Goal: Information Seeking & Learning: Find specific fact

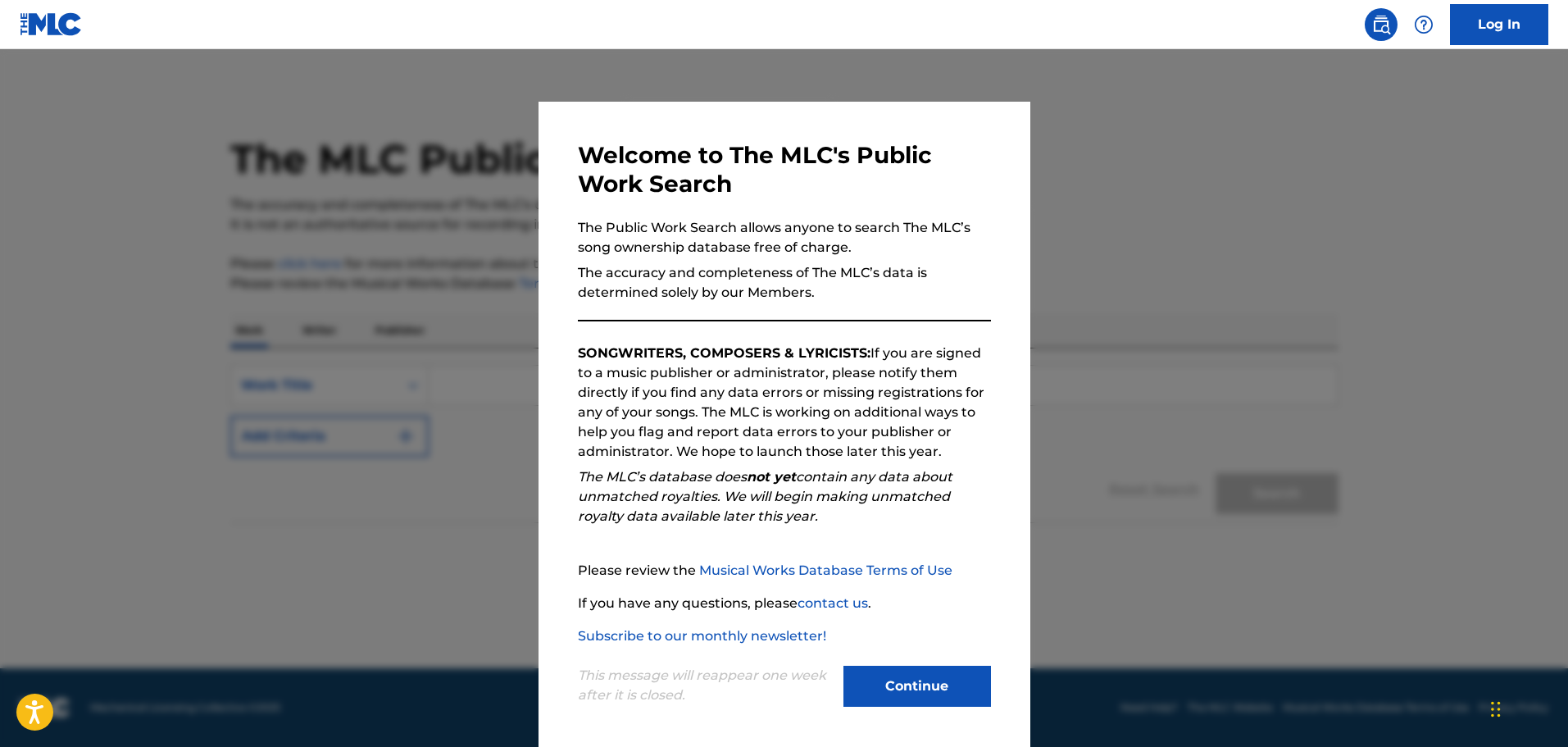
click at [936, 678] on button "Continue" at bounding box center [917, 686] width 148 height 41
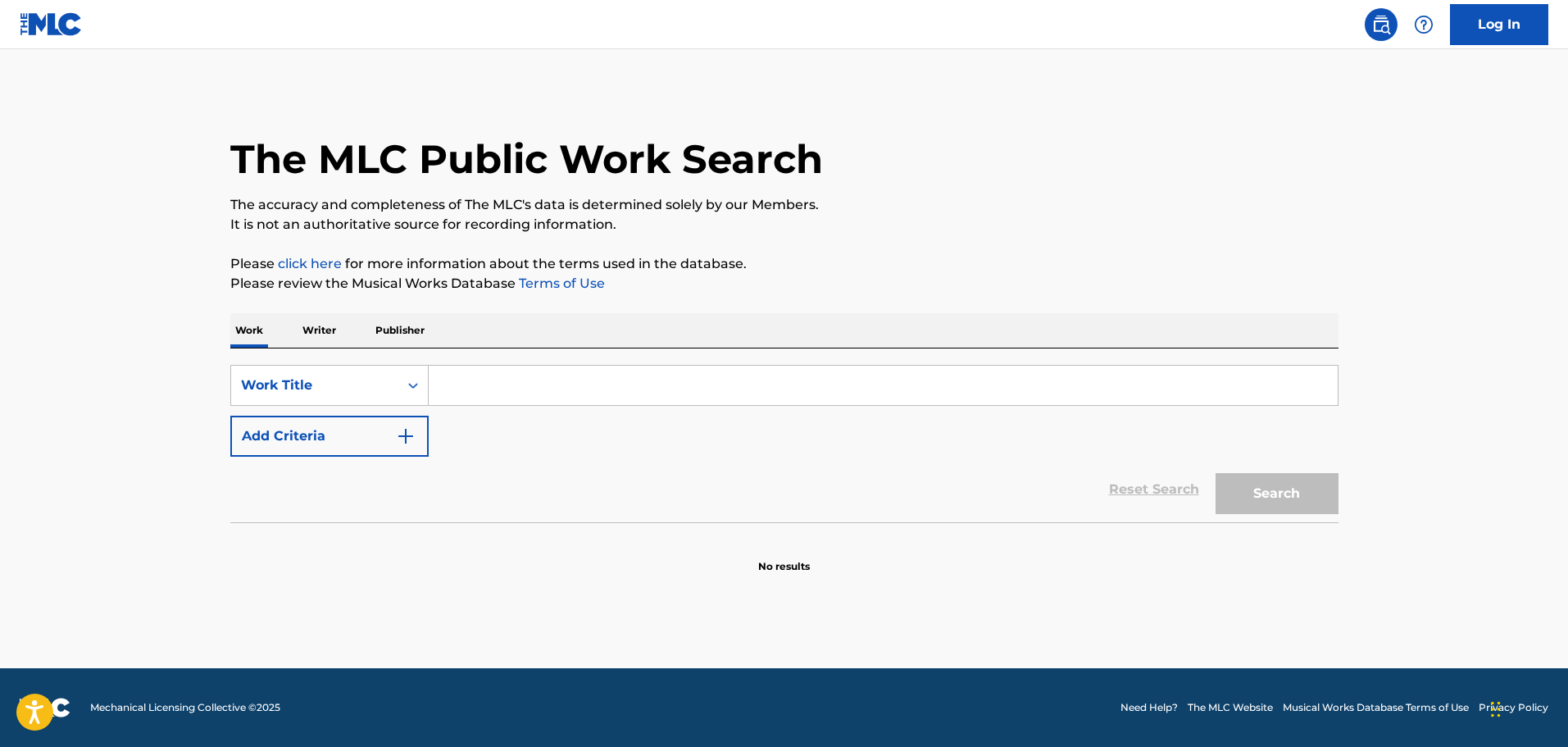
click at [324, 325] on p "Writer" at bounding box center [320, 330] width 44 height 34
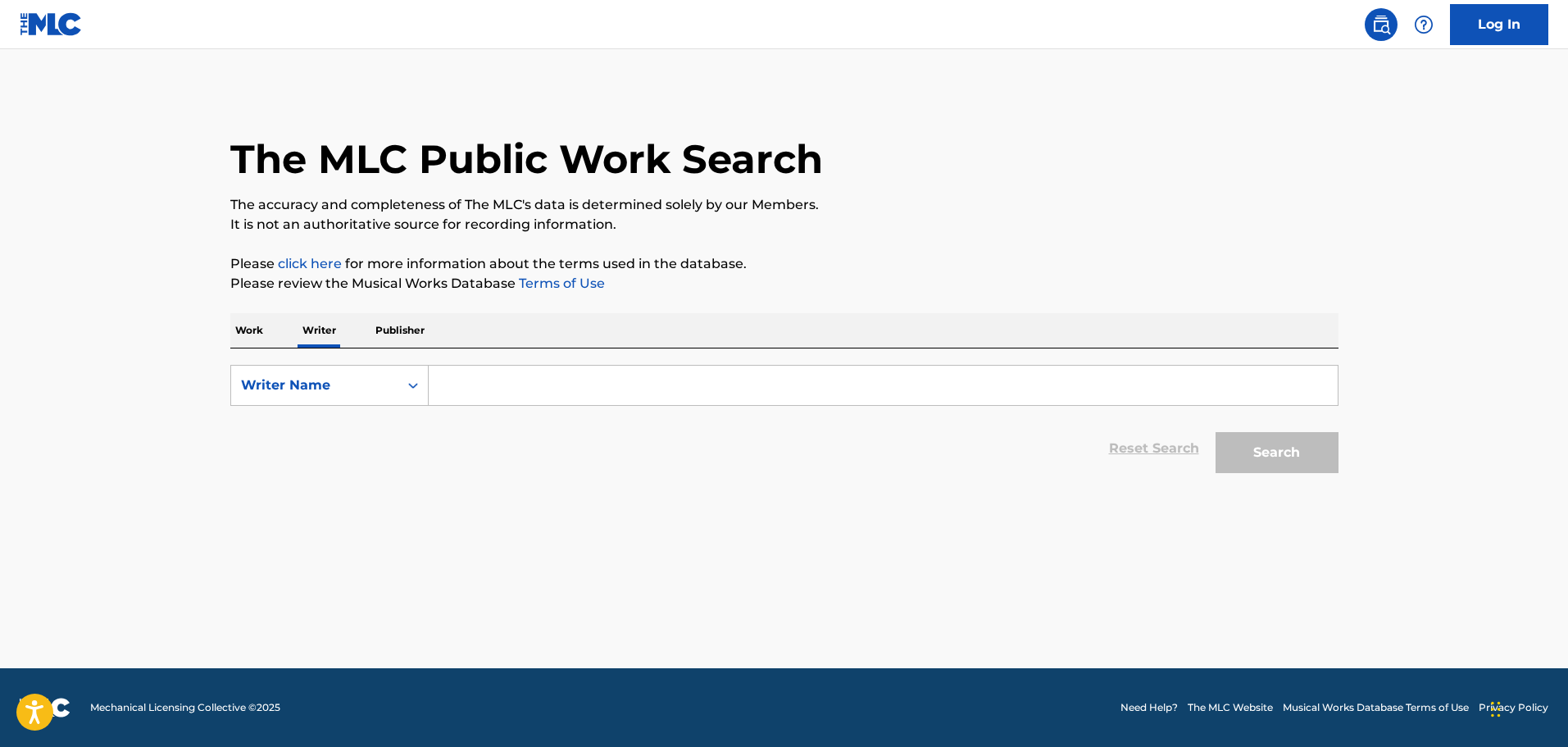
click at [582, 373] on input "Search Form" at bounding box center [882, 386] width 909 height 40
paste input "Claudio Osvaldo Labbe Reyes"
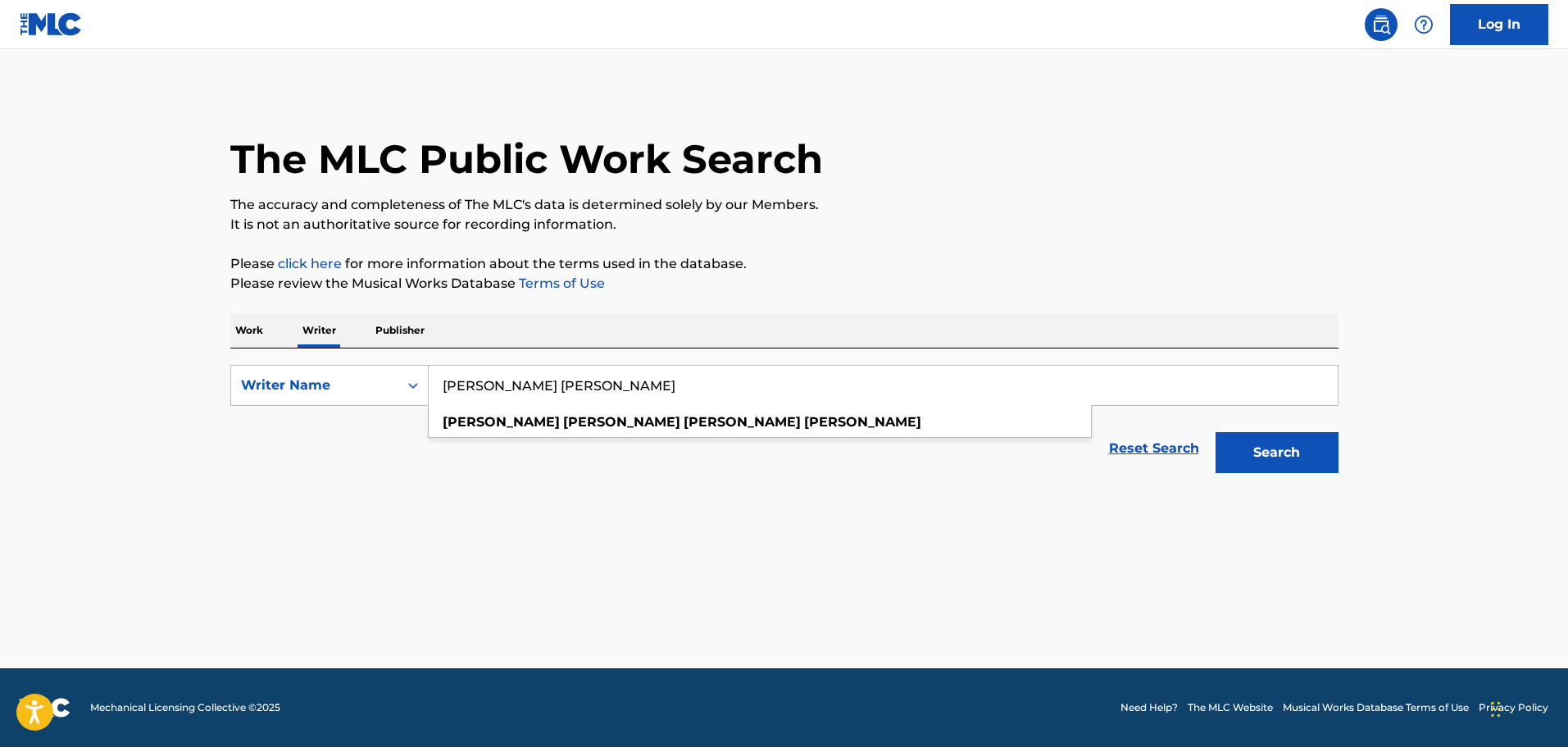
type input "Claudio Osvaldo Labbe Reyes"
drag, startPoint x: 1285, startPoint y: 451, endPoint x: 1238, endPoint y: 455, distance: 47.2
click at [1252, 452] on button "Search" at bounding box center [1277, 452] width 123 height 41
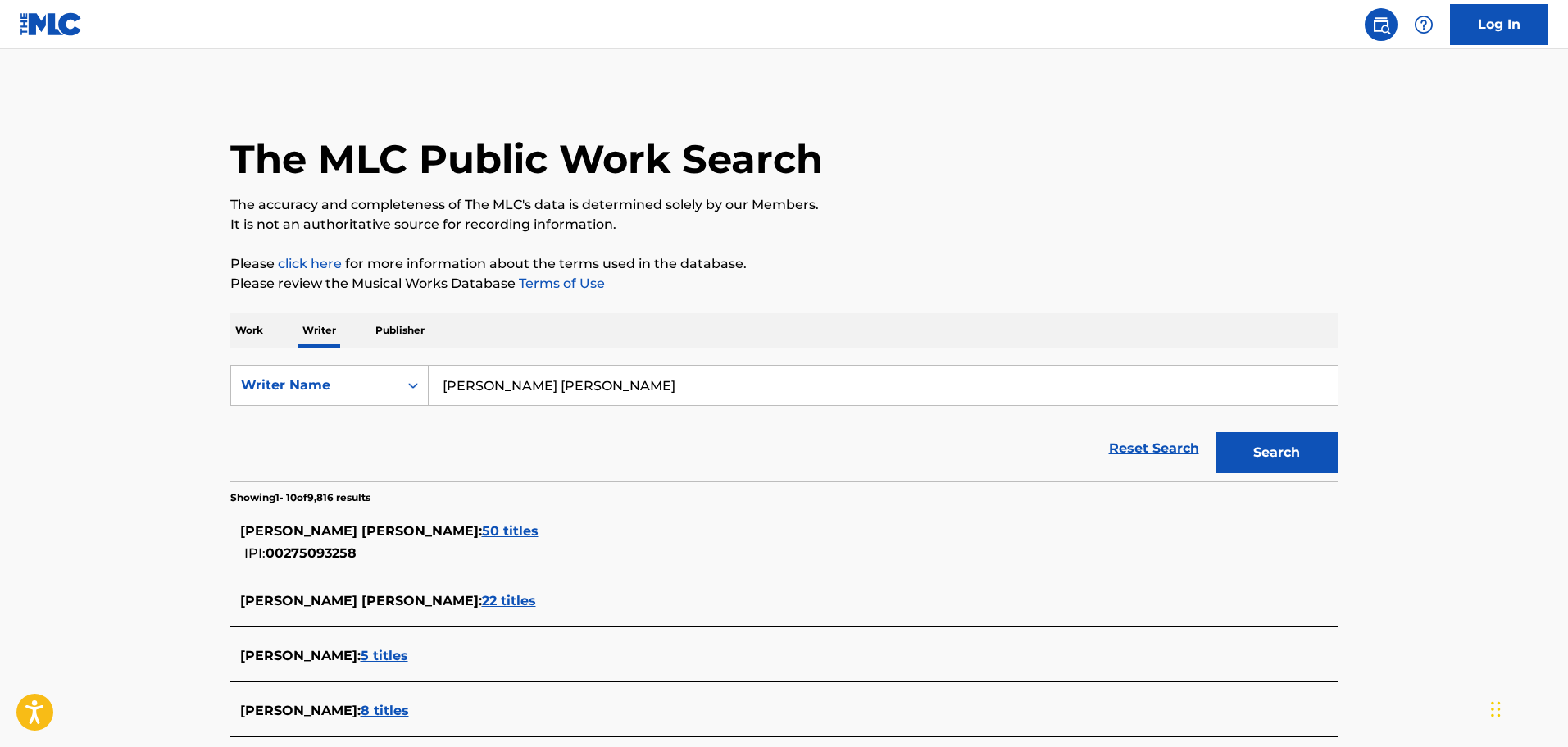
click at [527, 534] on span "50 titles" at bounding box center [511, 530] width 57 height 15
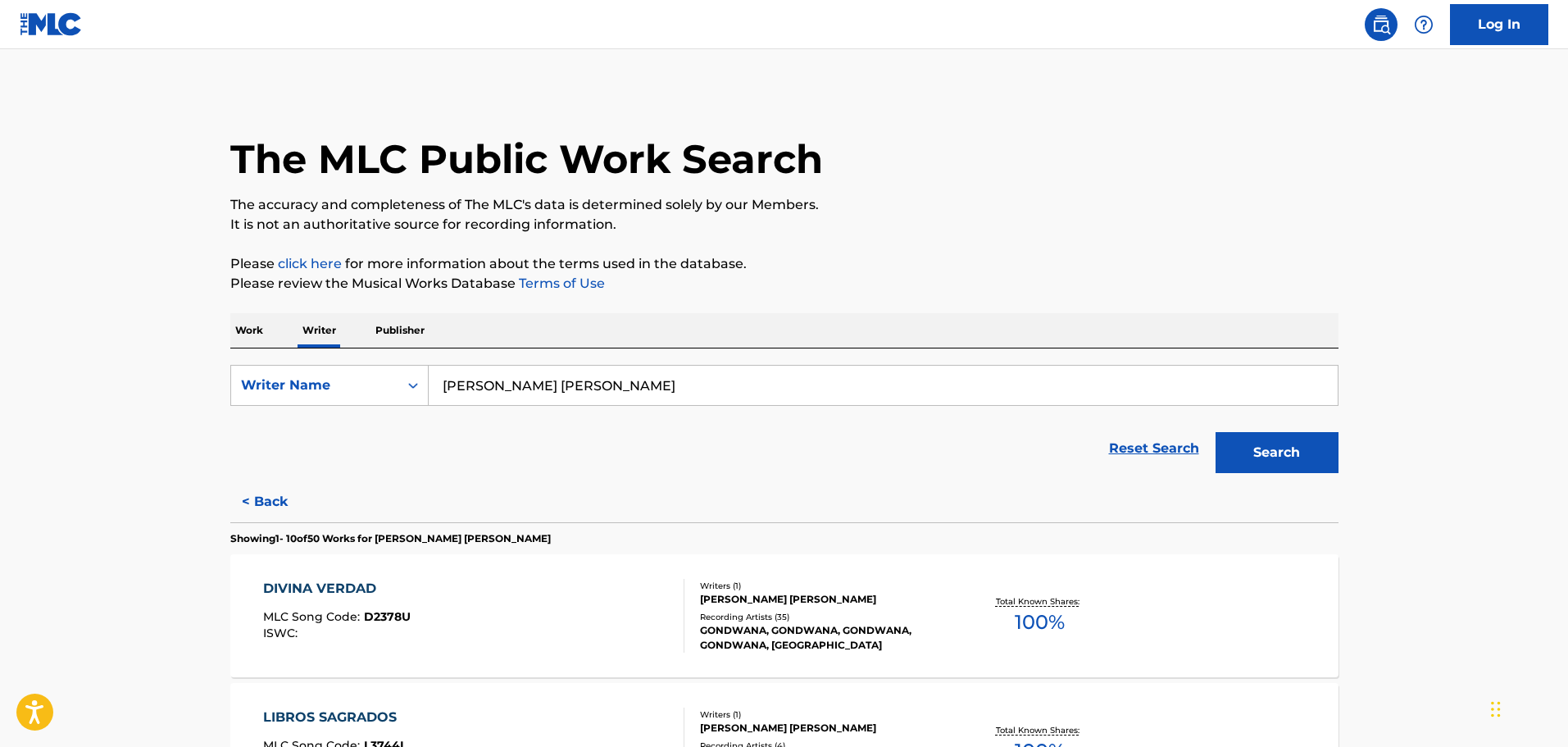
scroll to position [164, 0]
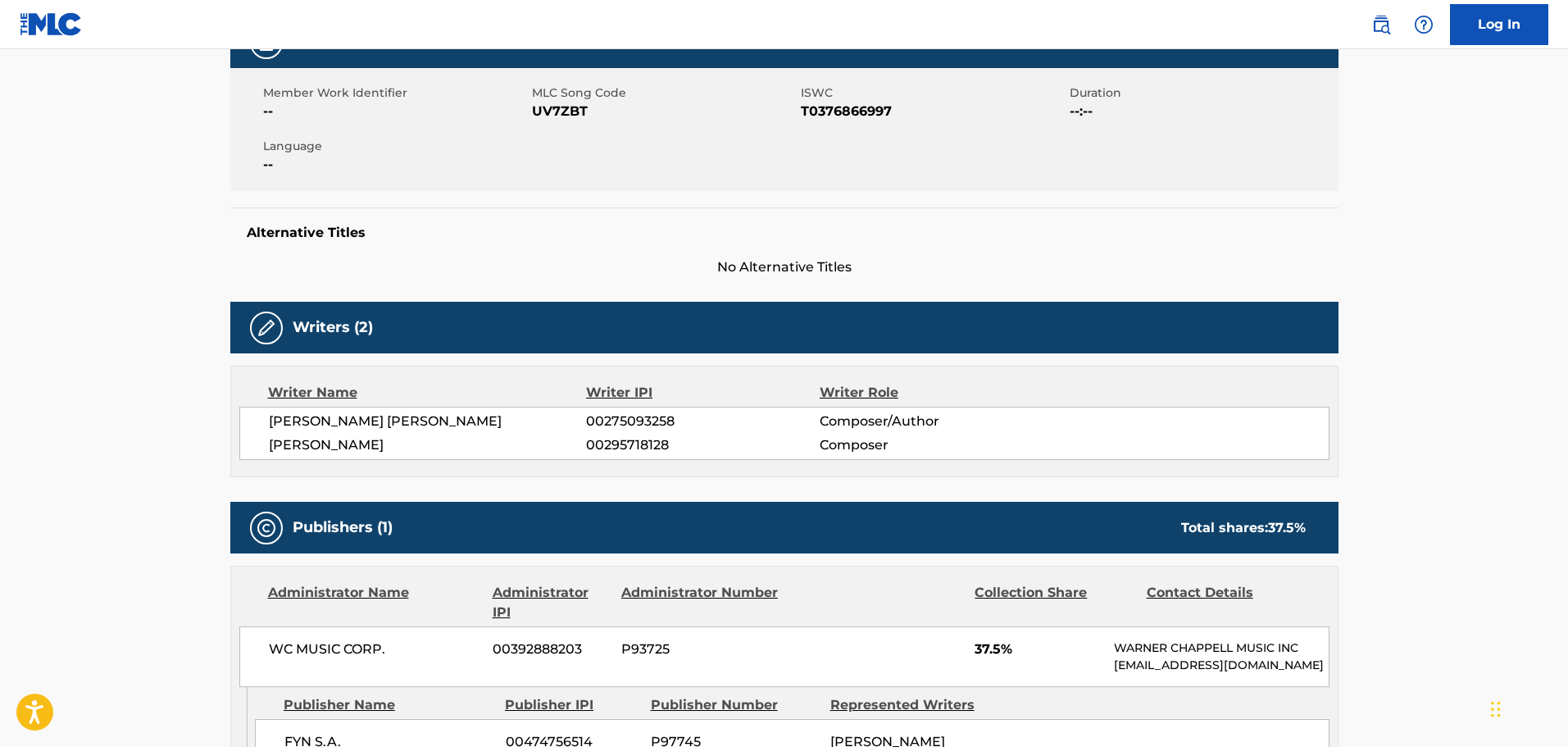
scroll to position [246, 0]
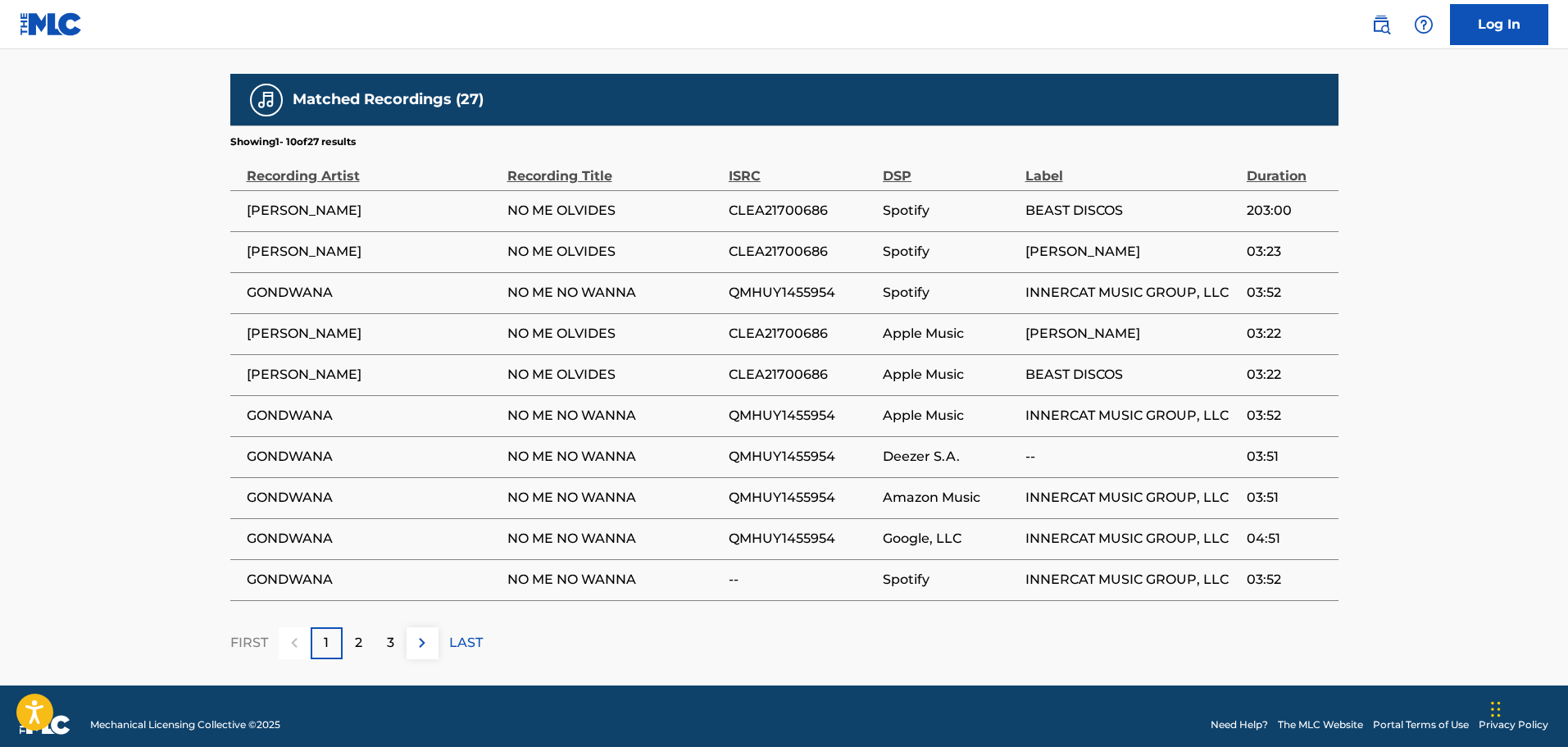
scroll to position [1186, 0]
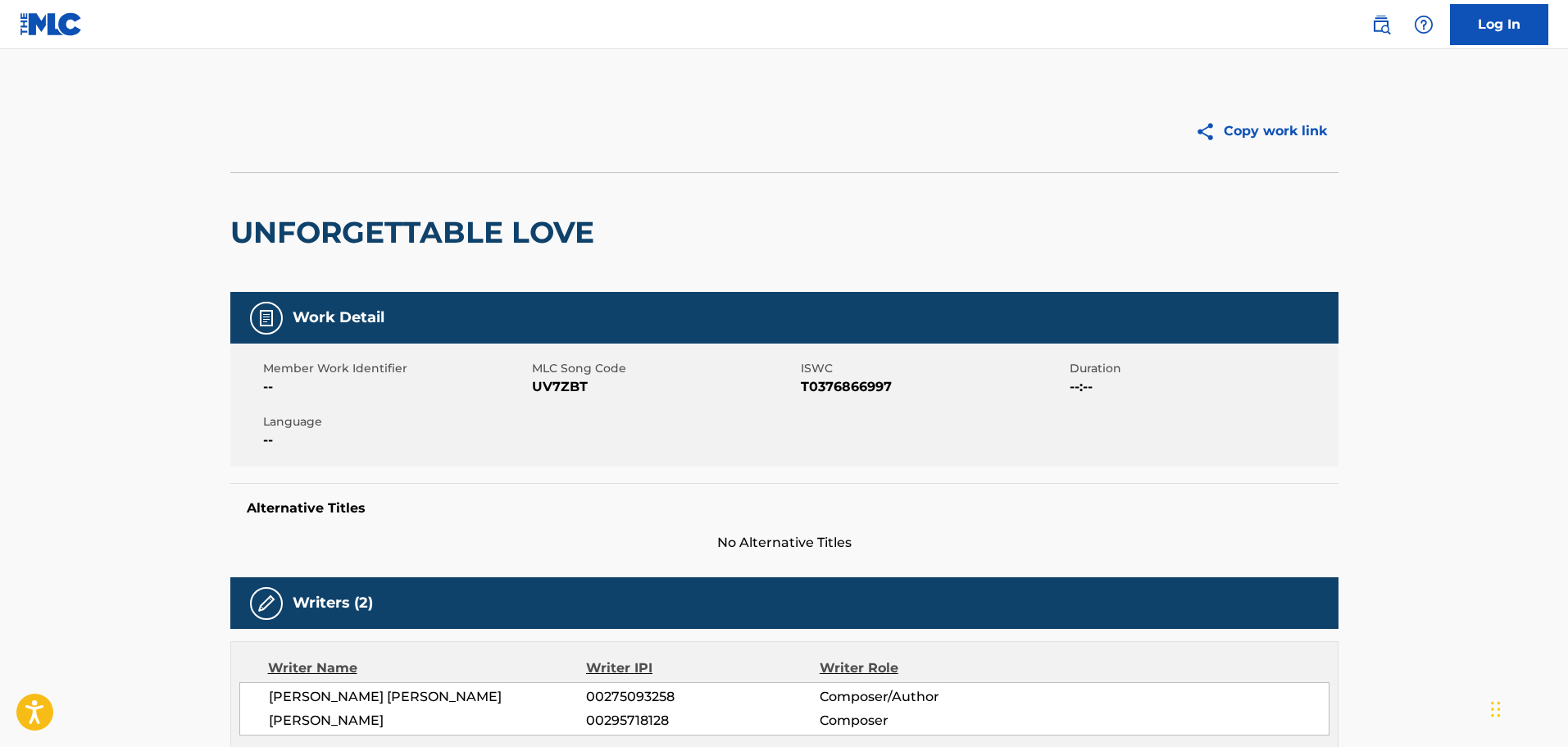
click at [72, 24] on img at bounding box center [51, 24] width 63 height 24
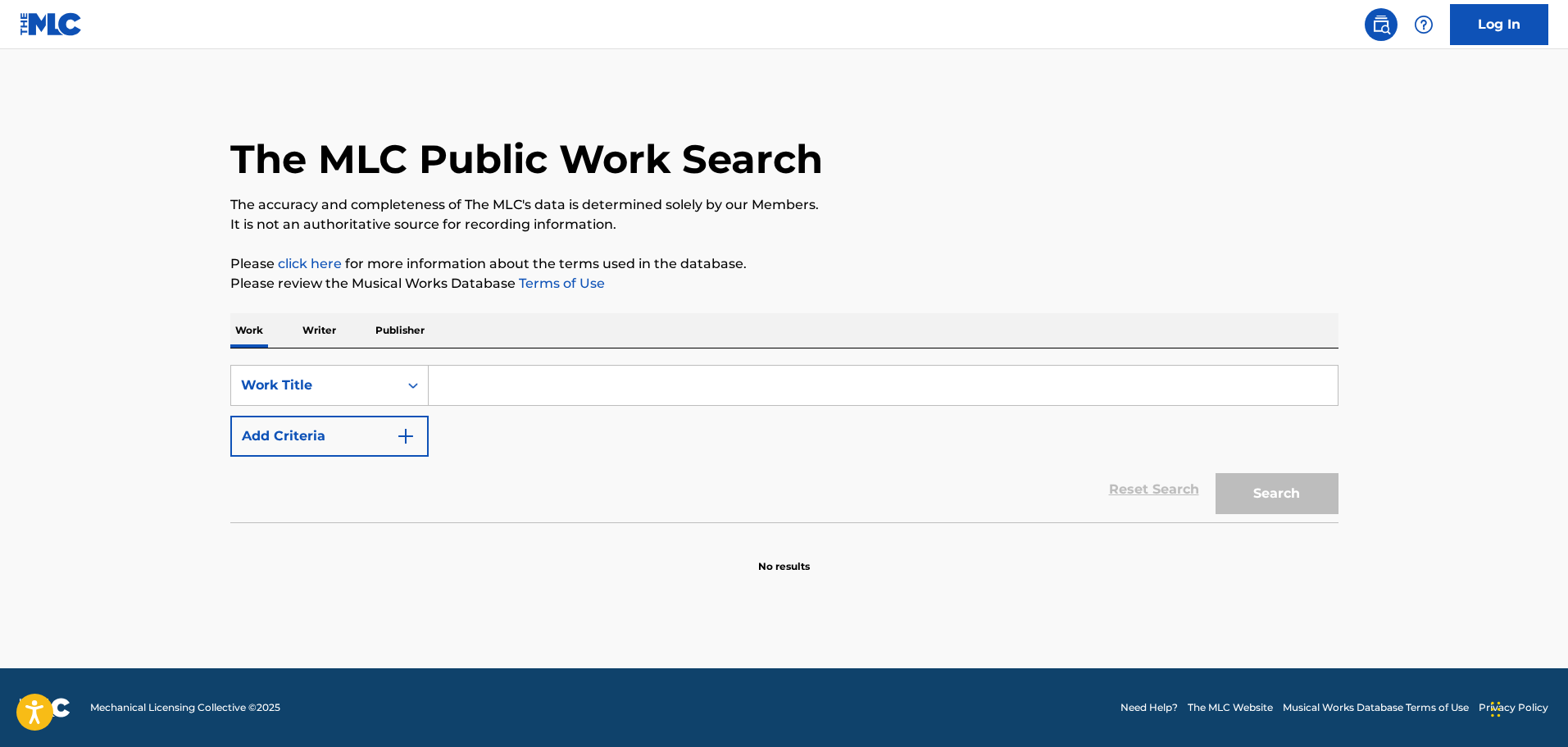
click at [592, 391] on input "Search Form" at bounding box center [882, 386] width 909 height 40
click at [323, 329] on p "Writer" at bounding box center [320, 330] width 44 height 34
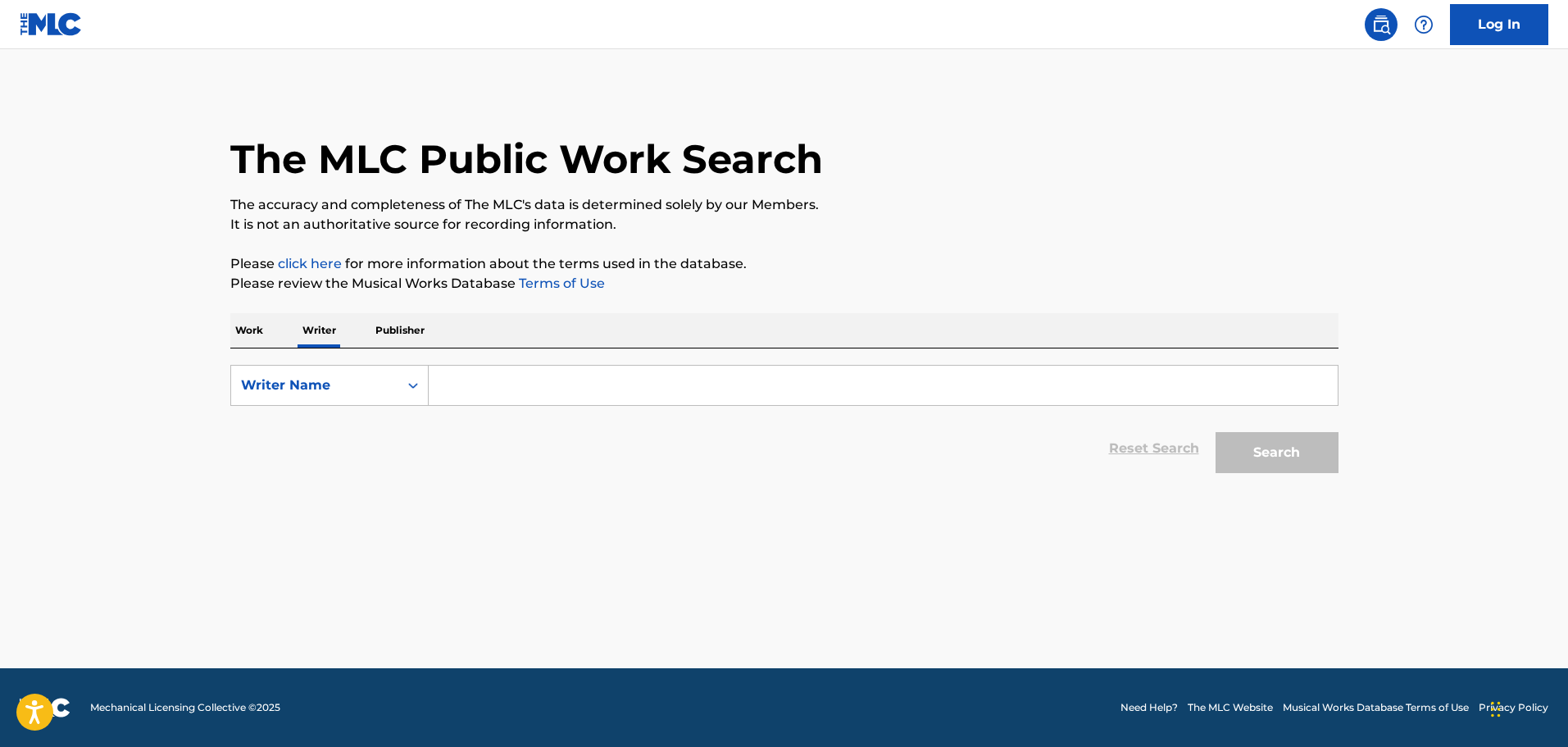
click at [508, 391] on input "Search Form" at bounding box center [882, 386] width 909 height 40
click at [559, 397] on input "Search Form" at bounding box center [882, 386] width 909 height 40
paste input "Limery Burgos, Manuel Giovanni"
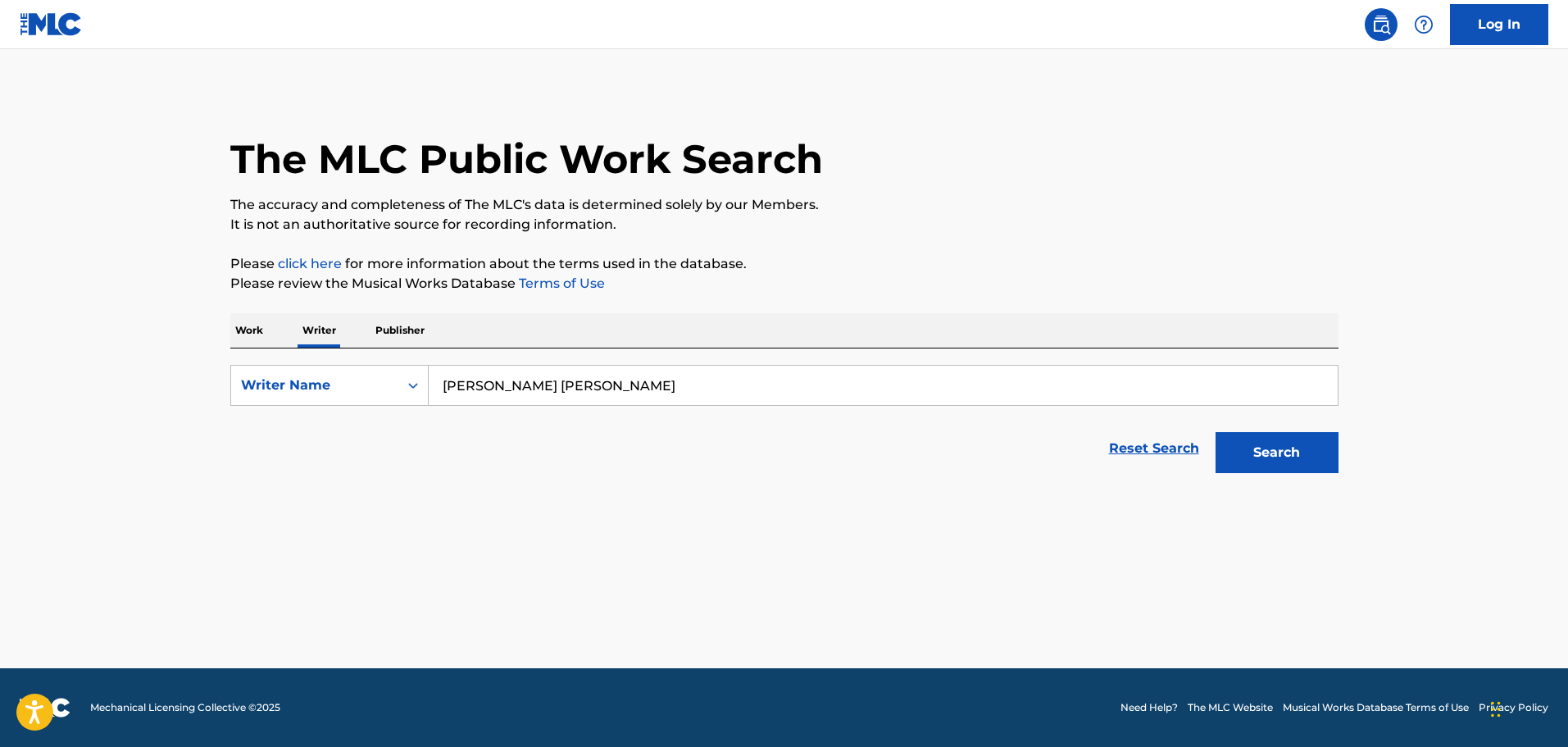
type input "Limery Burgos, Manuel Giovanni"
click at [1294, 451] on button "Search" at bounding box center [1277, 452] width 123 height 41
